Goal: Task Accomplishment & Management: Manage account settings

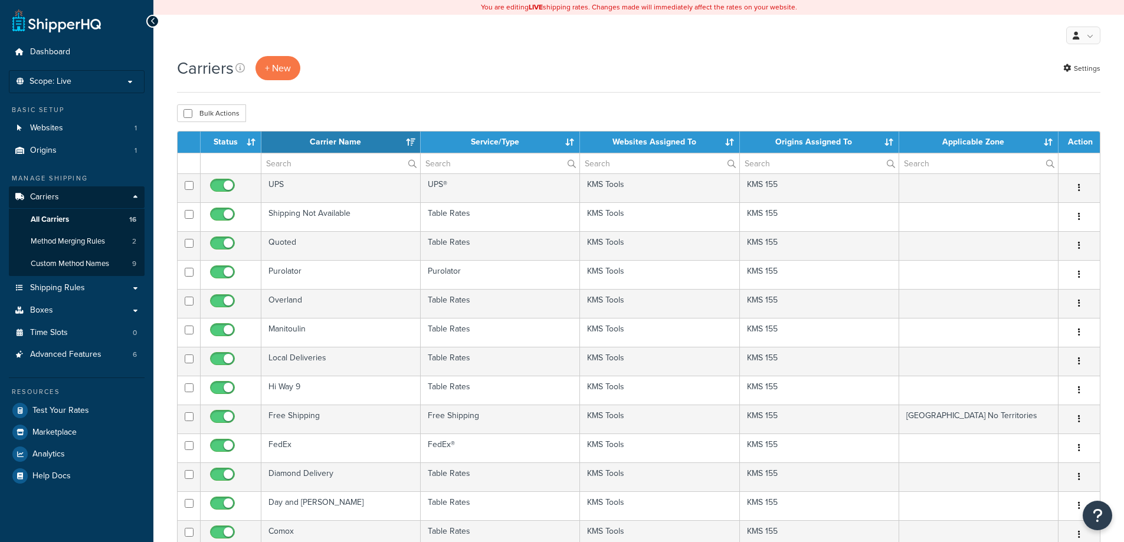
select select "15"
click at [77, 283] on span "Shipping Rules" at bounding box center [57, 288] width 55 height 10
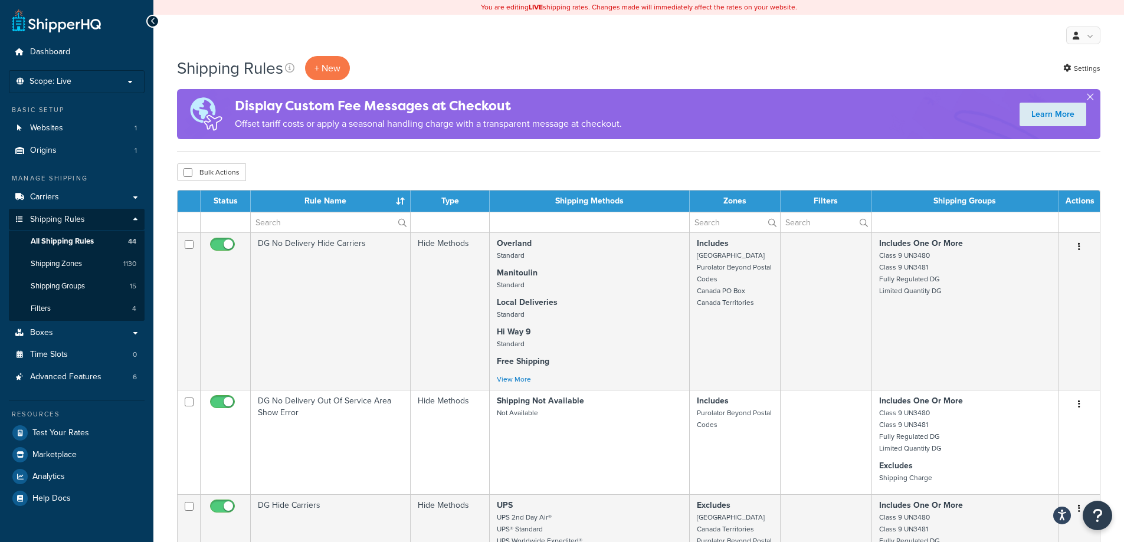
scroll to position [1233, 0]
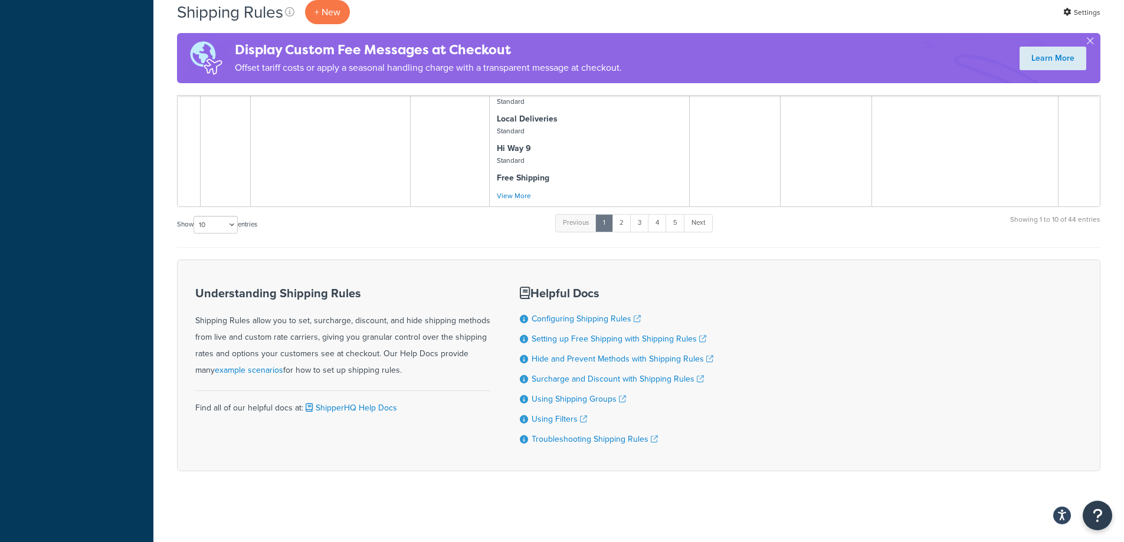
drag, startPoint x: 965, startPoint y: 165, endPoint x: 954, endPoint y: 565, distance: 400.3
click at [207, 228] on select "10 15 25 50 100 1000" at bounding box center [216, 225] width 44 height 18
select select "100"
click at [195, 216] on select "10 15 25 50 100 1000" at bounding box center [216, 225] width 44 height 18
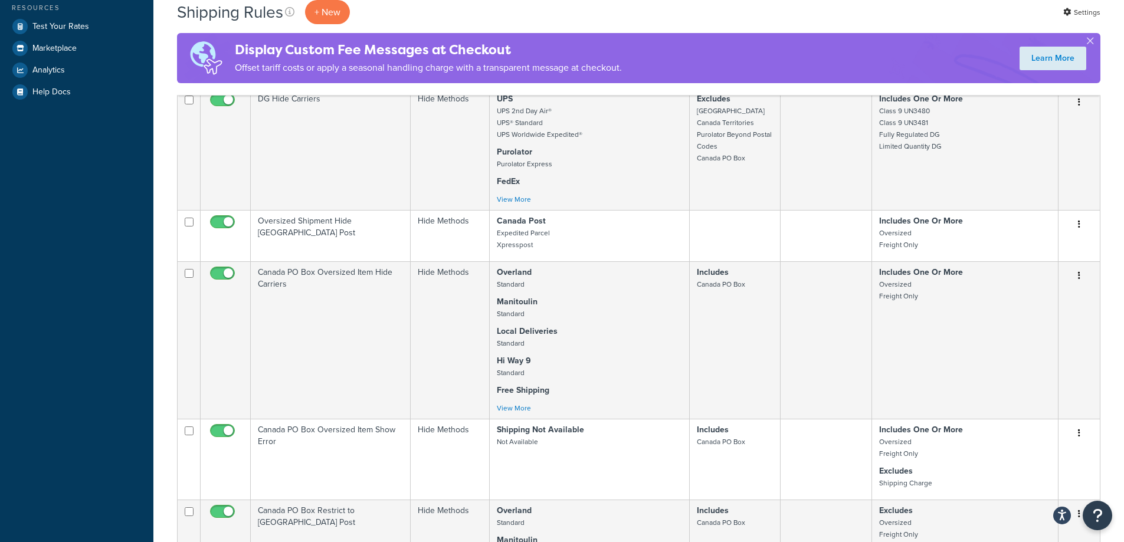
scroll to position [0, 0]
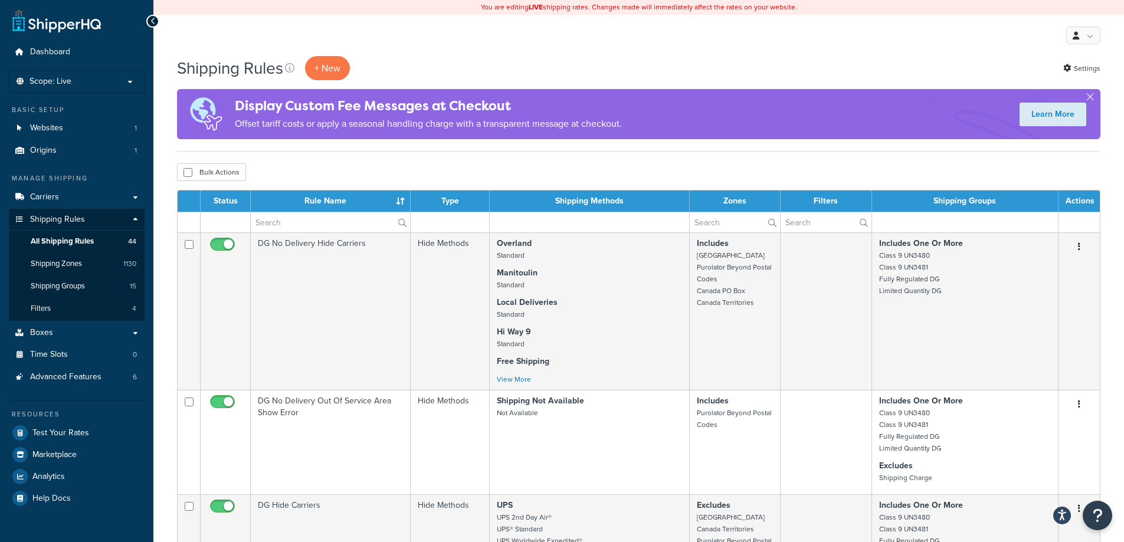
drag, startPoint x: 113, startPoint y: 323, endPoint x: 93, endPoint y: -33, distance: 356.5
click at [324, 225] on input "text" at bounding box center [330, 222] width 159 height 20
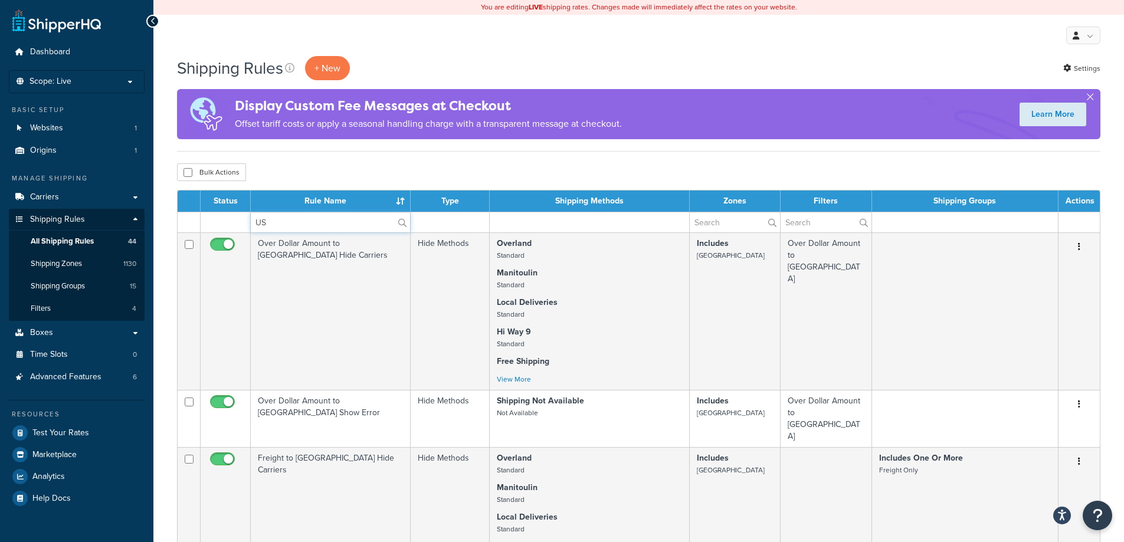
click at [323, 222] on input "US" at bounding box center [330, 222] width 159 height 20
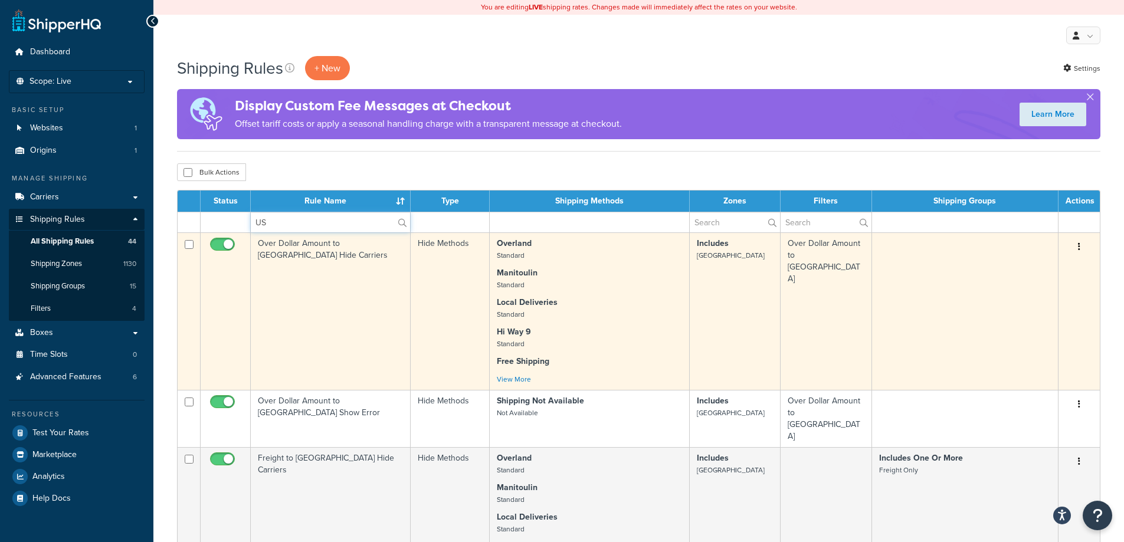
type input "U"
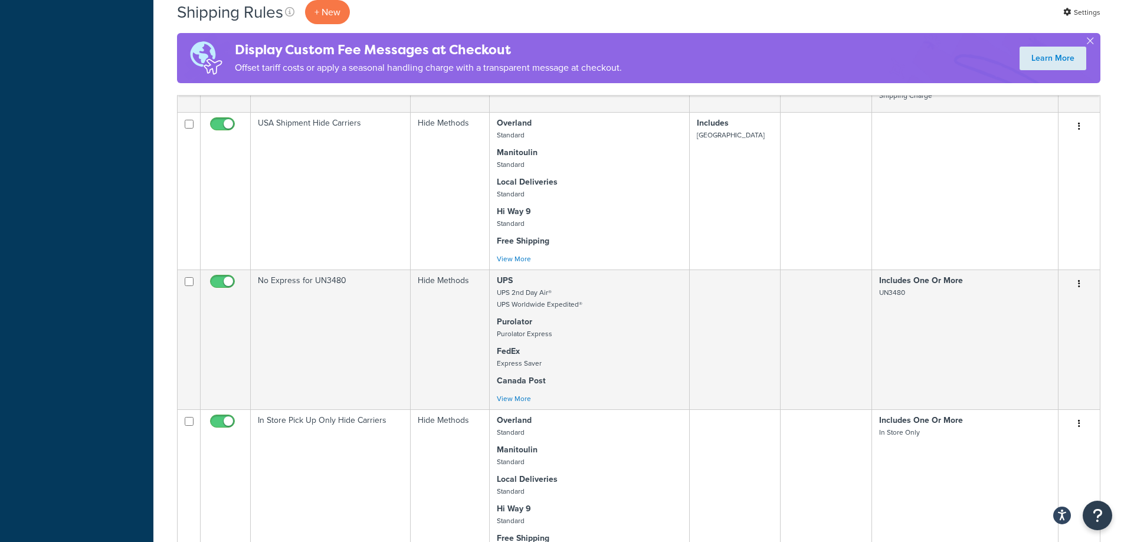
scroll to position [4648, 0]
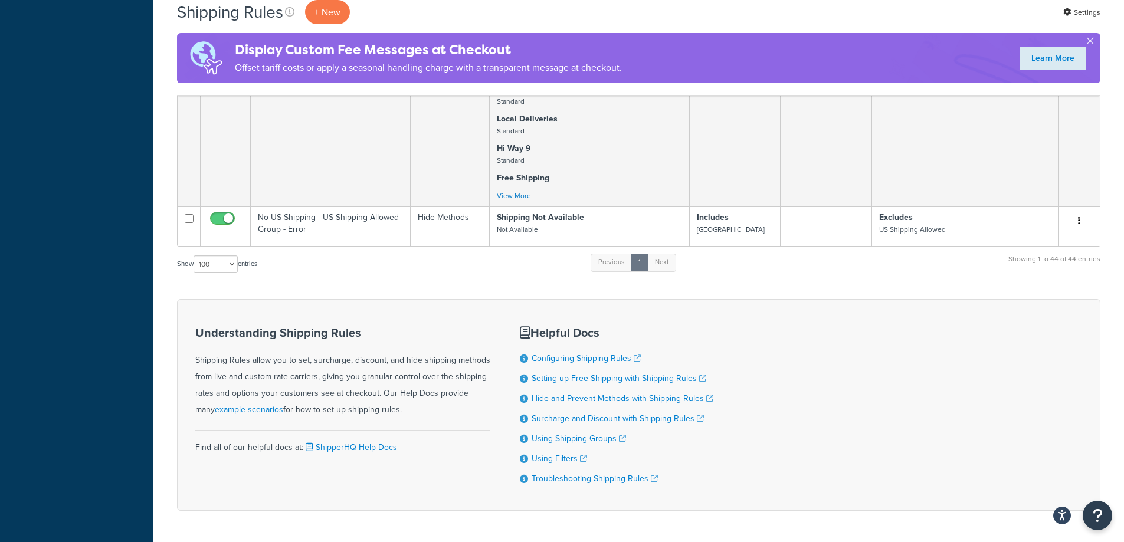
drag, startPoint x: 587, startPoint y: 153, endPoint x: 542, endPoint y: 565, distance: 414.9
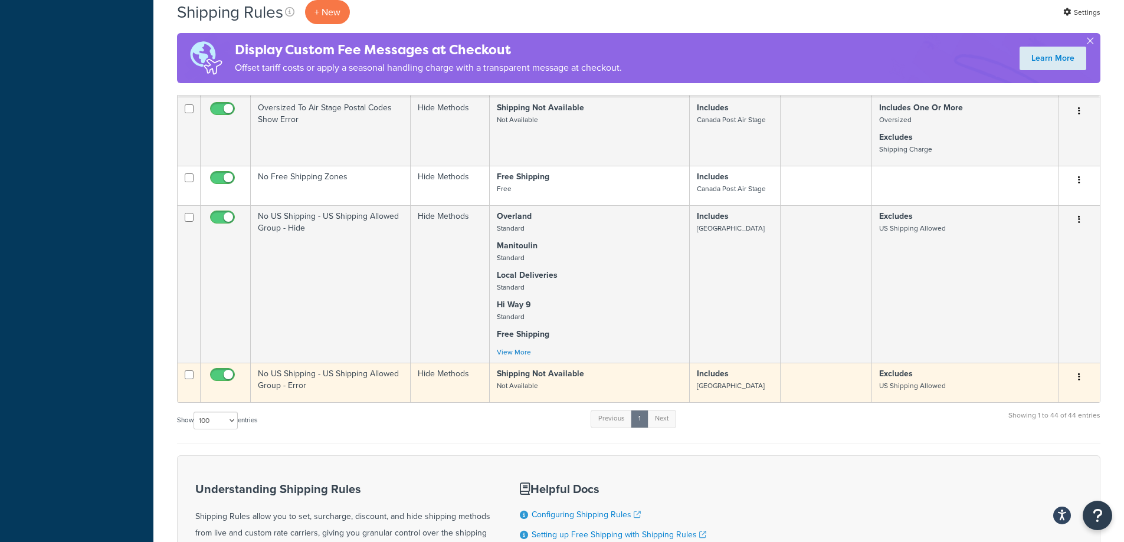
scroll to position [4471, 0]
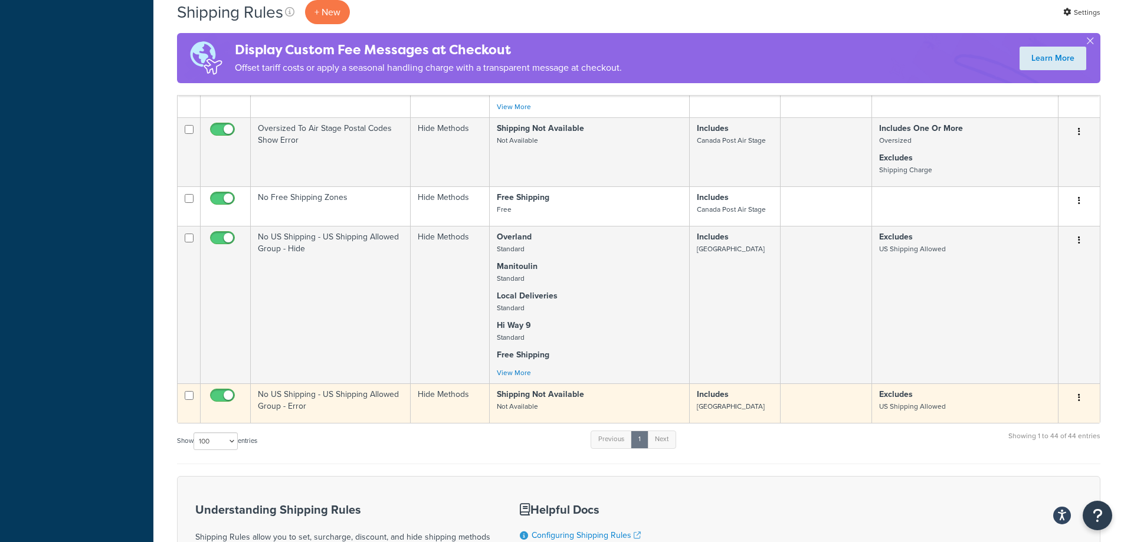
click at [369, 384] on td "No US Shipping - US Shipping Allowed Group - Error" at bounding box center [331, 404] width 160 height 40
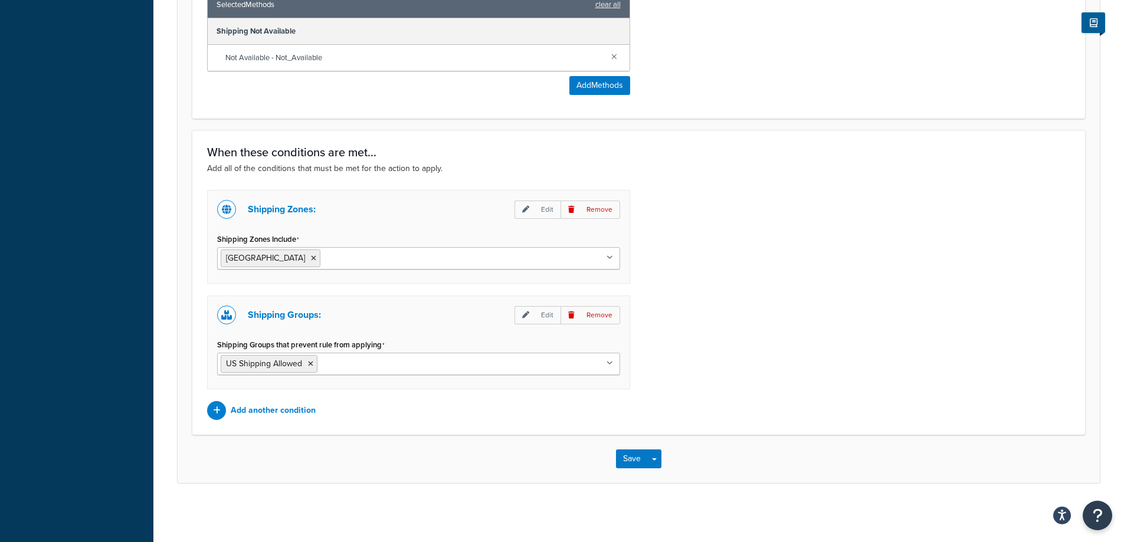
scroll to position [585, 0]
click at [307, 366] on li "US Shipping Allowed" at bounding box center [269, 364] width 97 height 18
click at [311, 364] on icon at bounding box center [310, 363] width 5 height 7
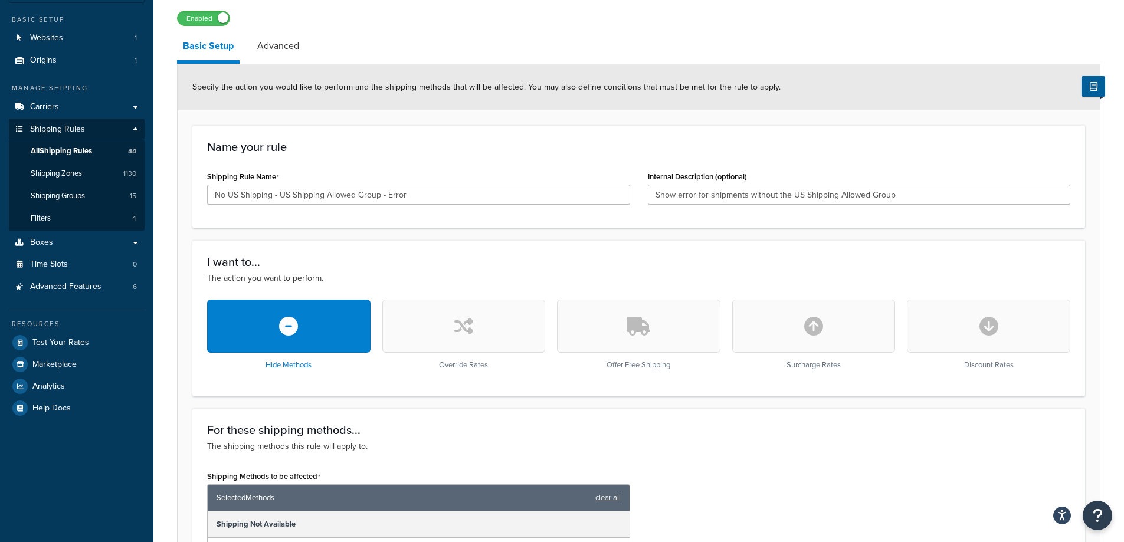
scroll to position [0, 0]
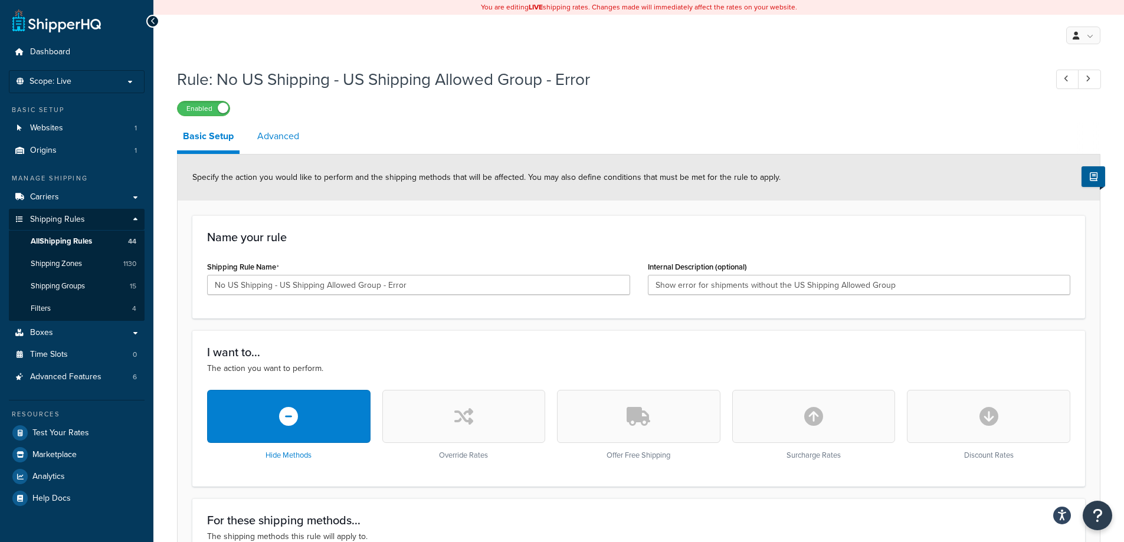
click at [303, 151] on link "Advanced" at bounding box center [278, 136] width 54 height 28
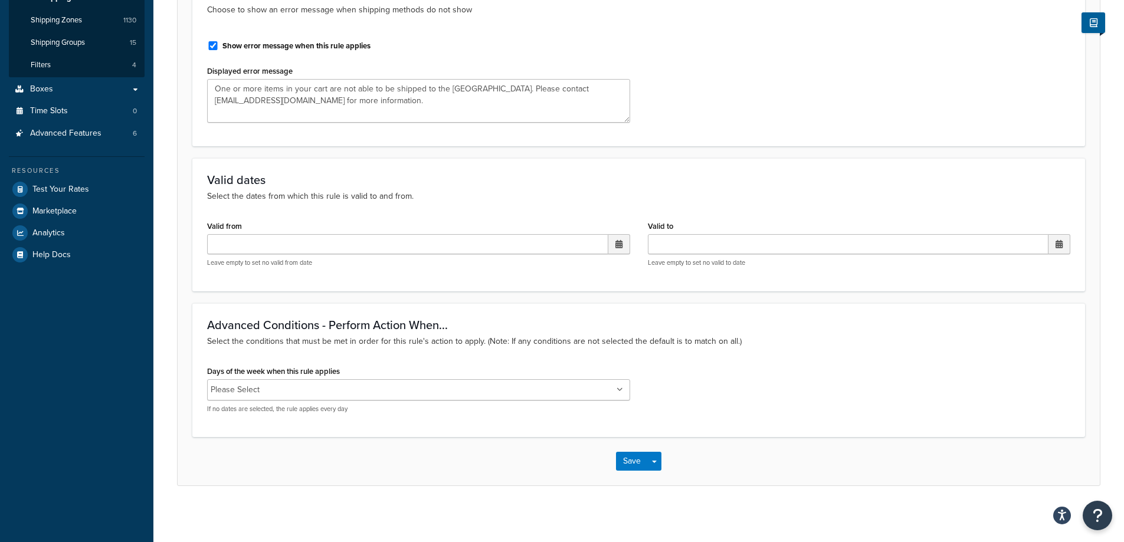
scroll to position [247, 0]
click at [637, 453] on button "Save" at bounding box center [632, 458] width 32 height 19
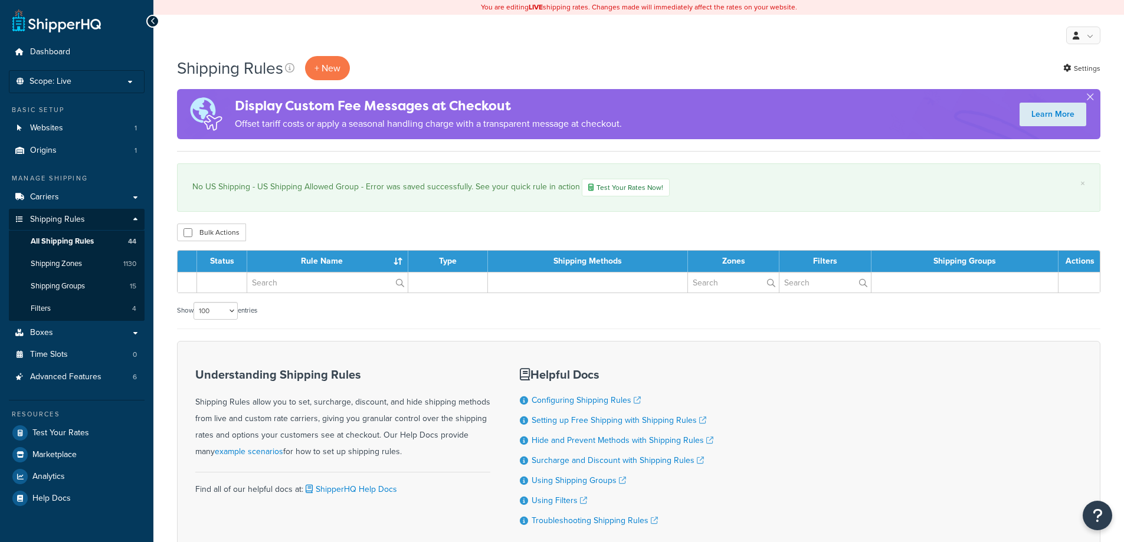
select select "100"
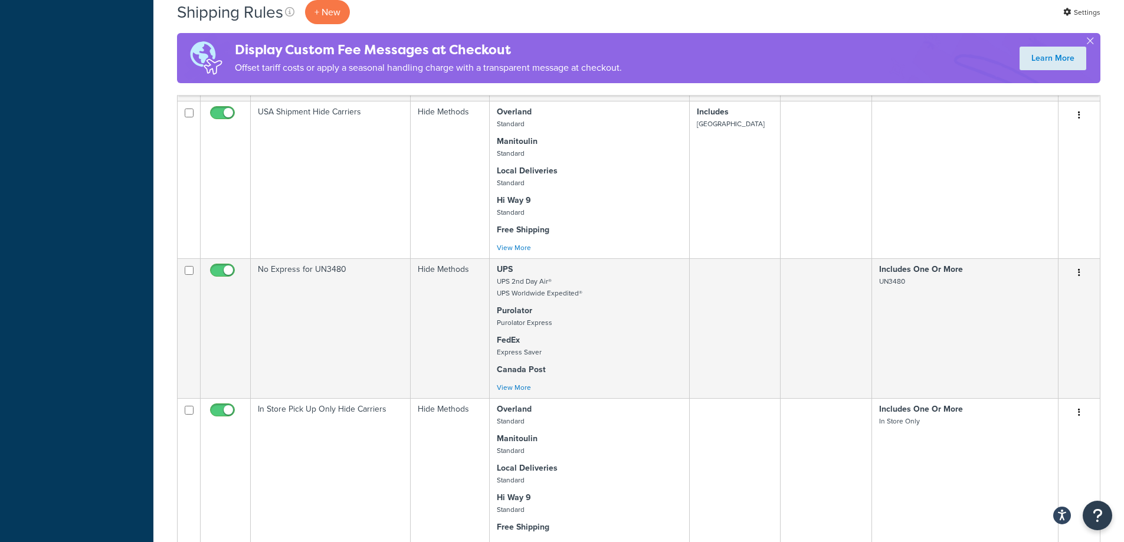
scroll to position [4708, 0]
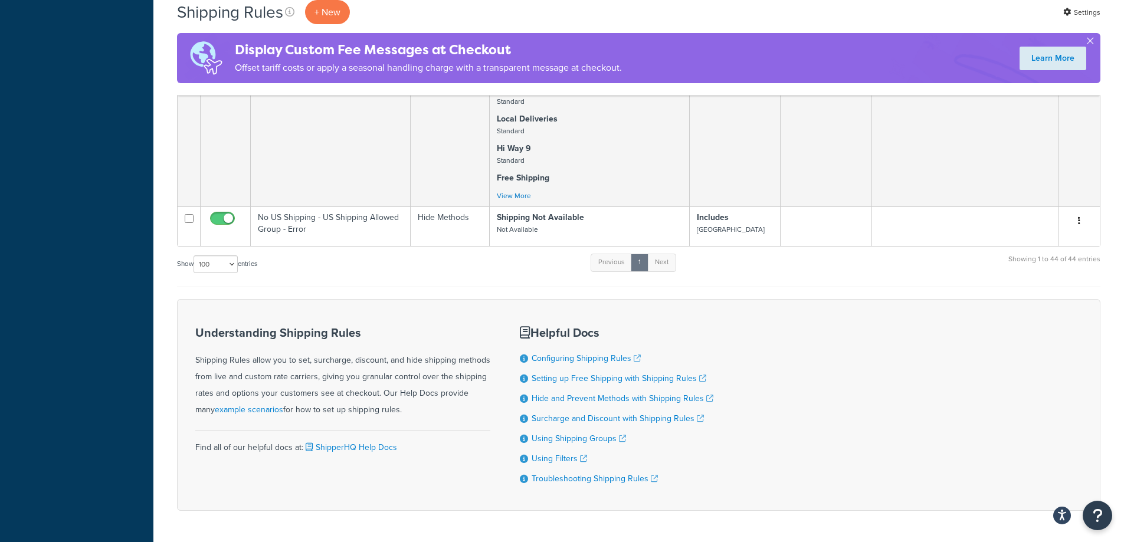
drag, startPoint x: 589, startPoint y: 219, endPoint x: 548, endPoint y: 565, distance: 348.9
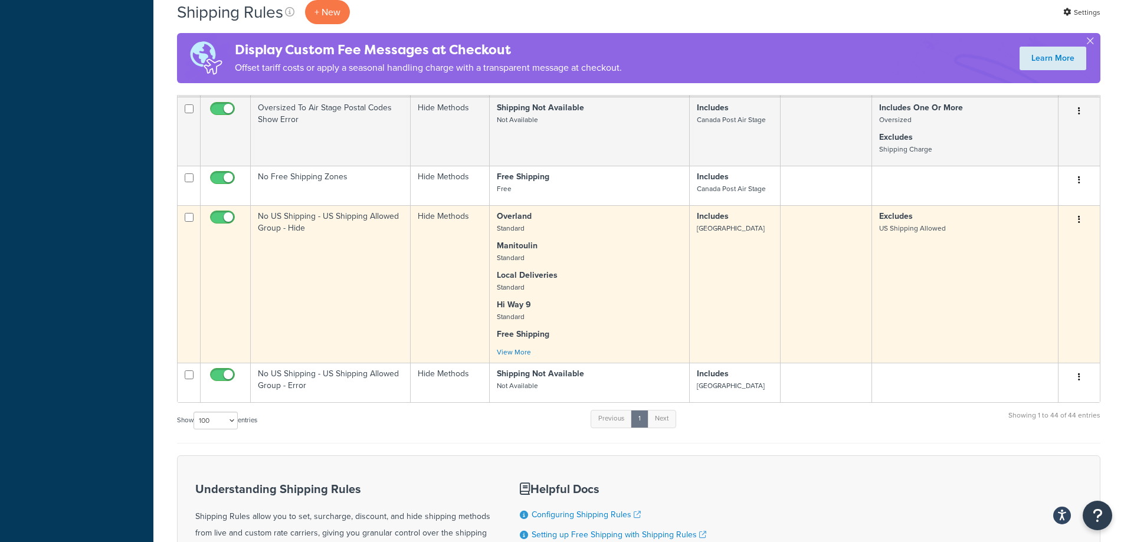
scroll to position [4531, 0]
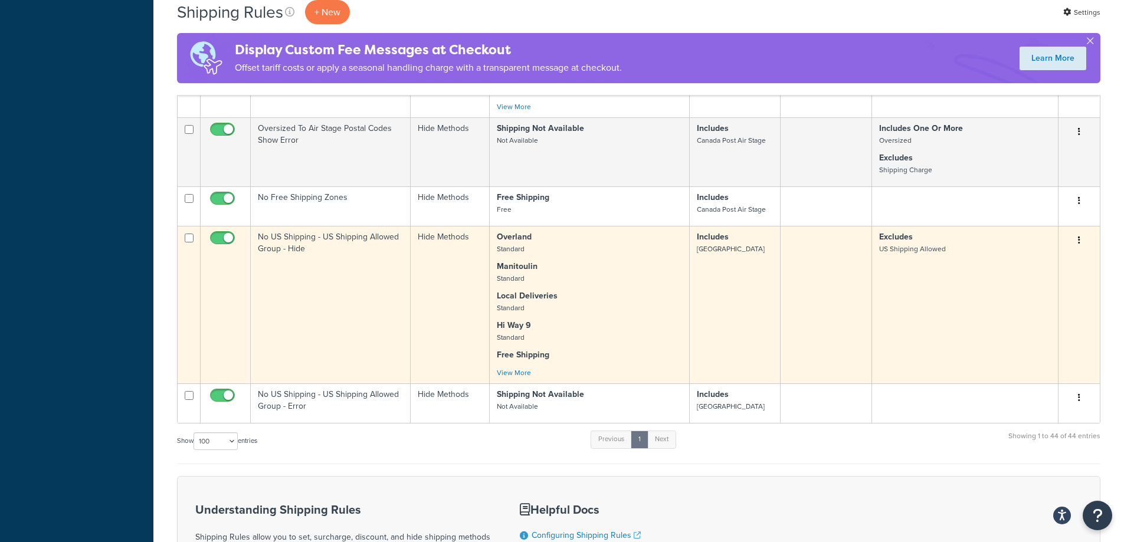
click at [667, 261] on p "Manitoulin Standard" at bounding box center [589, 273] width 185 height 24
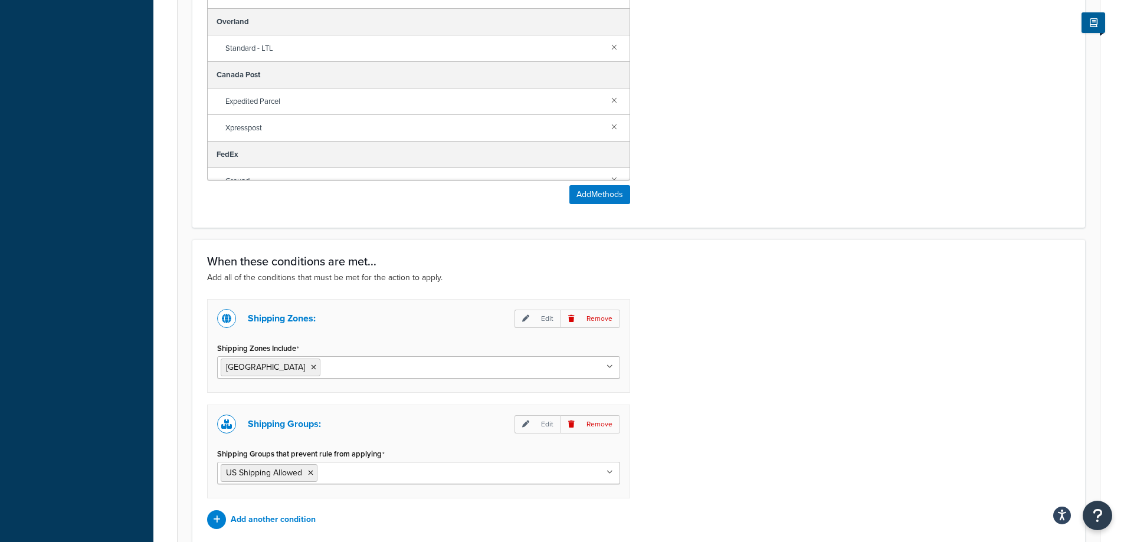
scroll to position [768, 0]
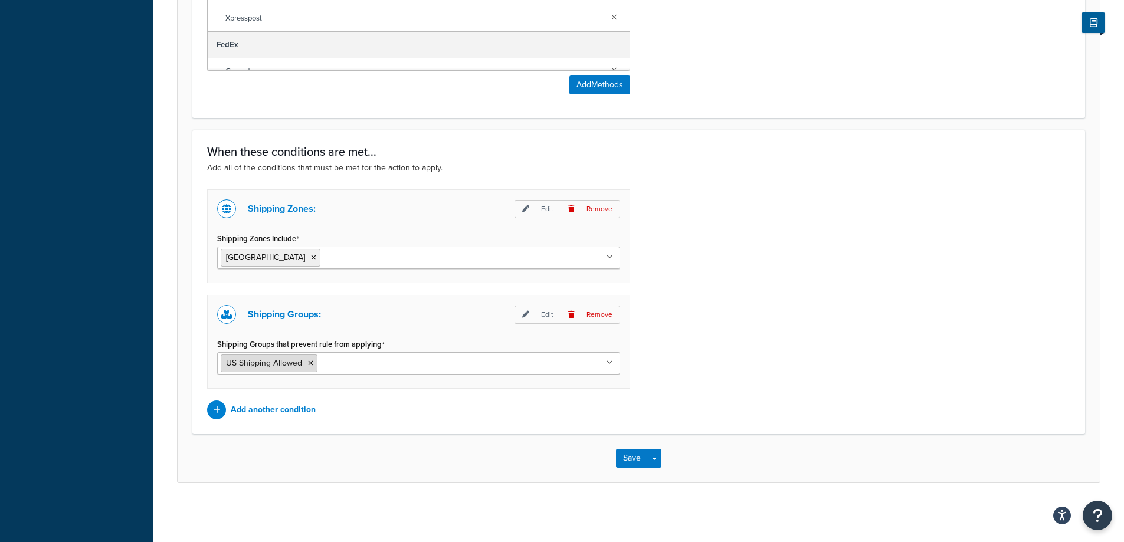
click at [310, 366] on icon at bounding box center [310, 363] width 5 height 7
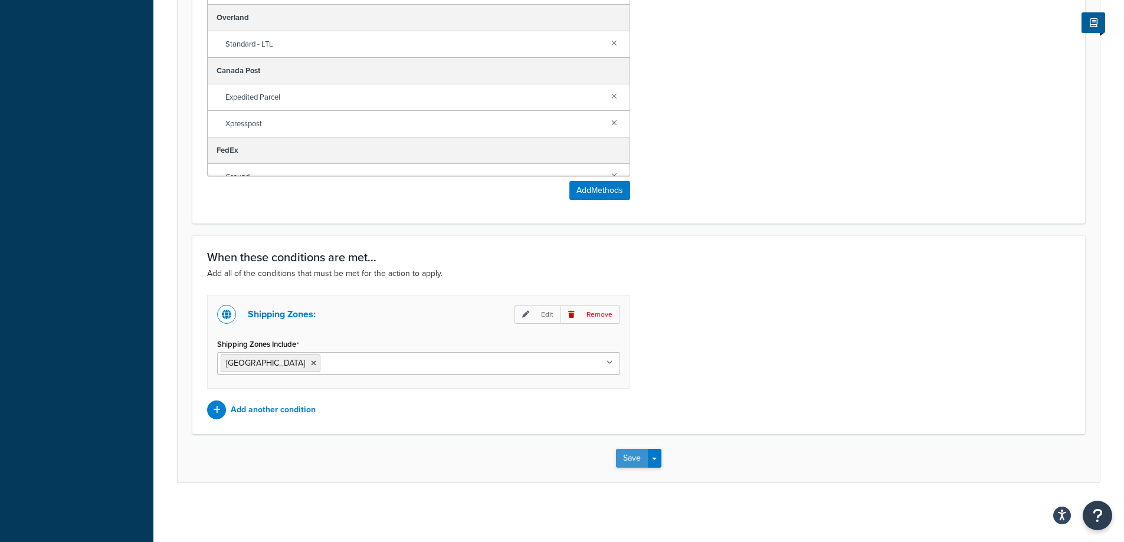
click at [628, 457] on button "Save" at bounding box center [632, 458] width 32 height 19
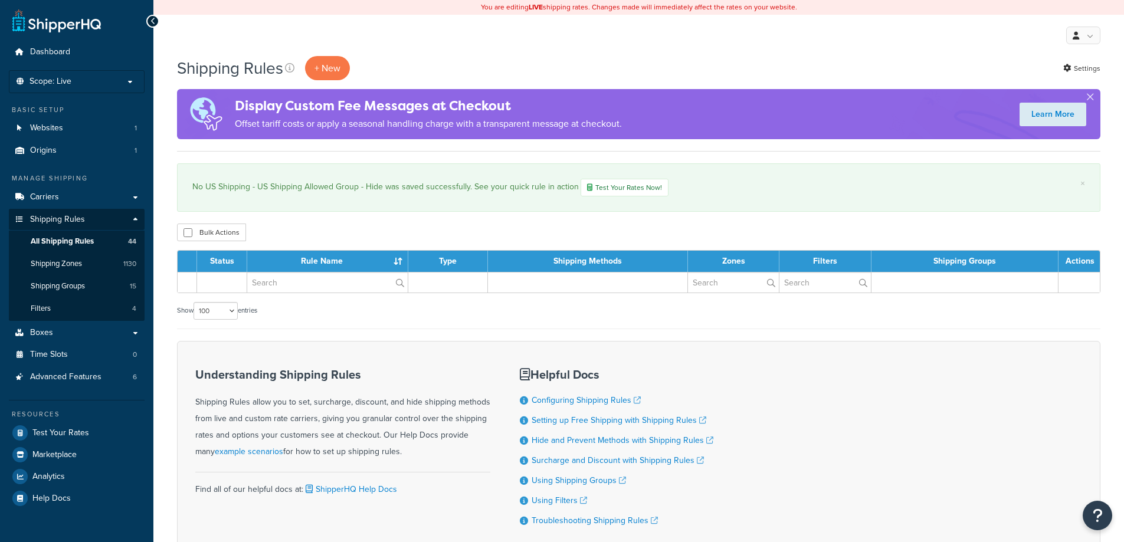
select select "100"
